Goal: Information Seeking & Learning: Learn about a topic

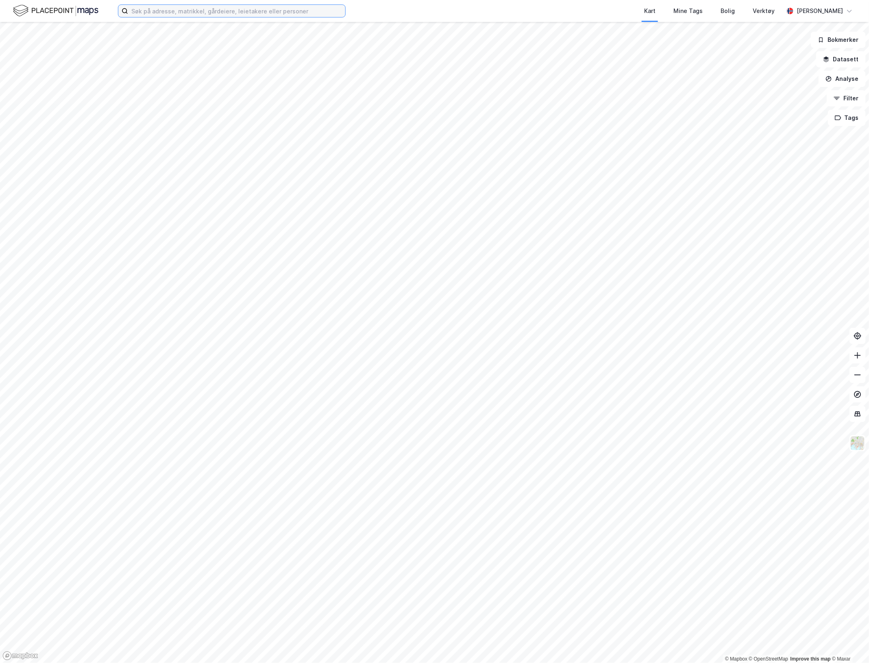
click at [135, 11] on input at bounding box center [236, 11] width 217 height 12
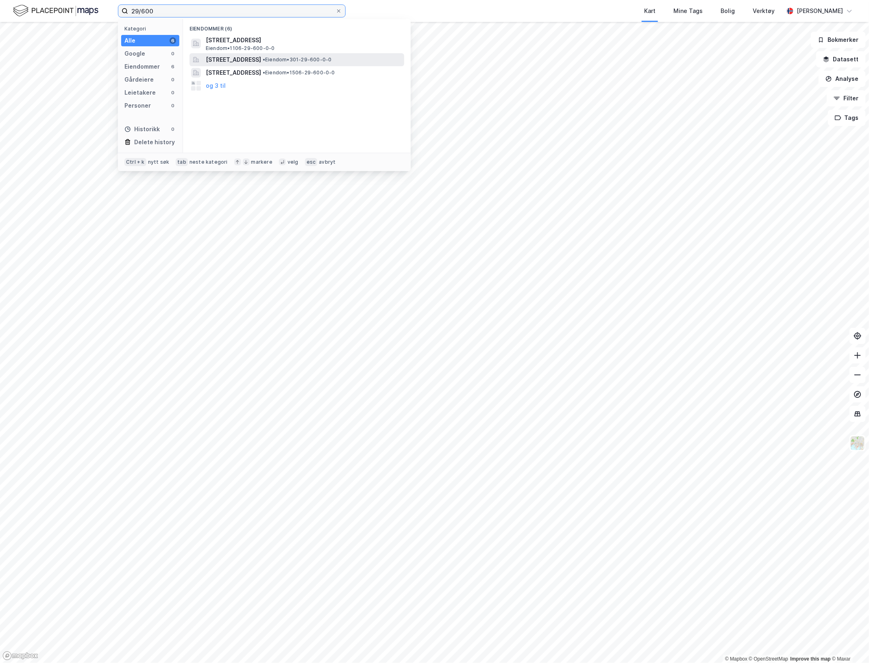
type input "29/600"
click at [223, 60] on span "[STREET_ADDRESS]" at bounding box center [233, 60] width 55 height 10
